Goal: Find contact information: Find contact information

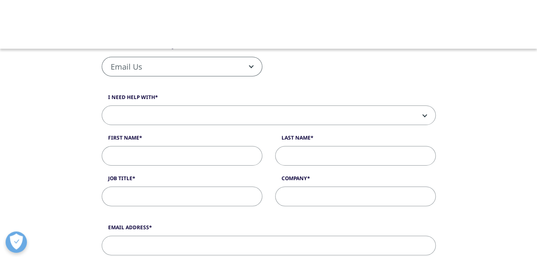
click at [294, 73] on div "Email Us Request a Demo IQVIA Institute Inquiries Media Inquiries Email Us" at bounding box center [268, 71] width 347 height 29
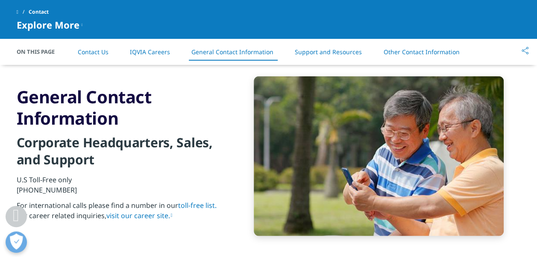
scroll to position [1111, 0]
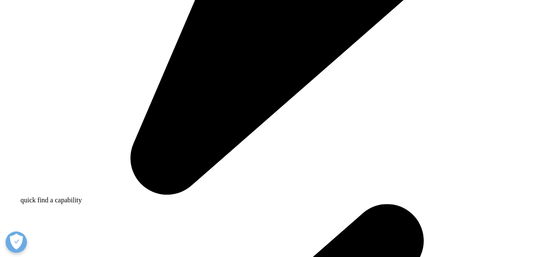
scroll to position [956, 0]
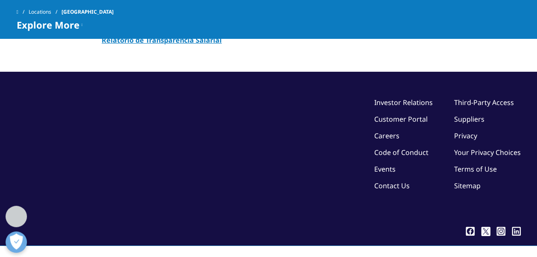
drag, startPoint x: 0, startPoint y: 0, endPoint x: 129, endPoint y: 109, distance: 168.6
drag, startPoint x: 129, startPoint y: 109, endPoint x: 416, endPoint y: 168, distance: 293.3
click at [416, 168] on div "Investor Relations Customer Portal Careers Code of Conduct Events Contact Us Th…" at bounding box center [447, 153] width 147 height 113
click at [515, 227] on icon ".cls-1{fill:#fff;}" at bounding box center [516, 231] width 9 height 9
